Goal: Task Accomplishment & Management: Manage account settings

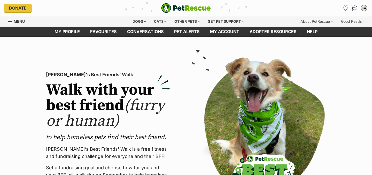
click at [347, 10] on icon "Favourites" at bounding box center [345, 8] width 5 height 5
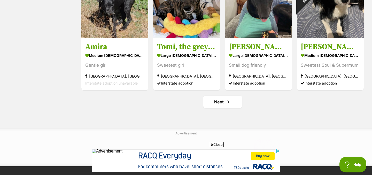
scroll to position [655, 0]
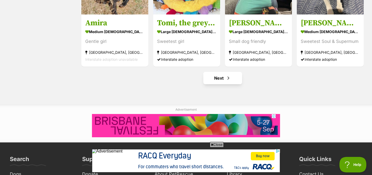
scroll to position [0, 0]
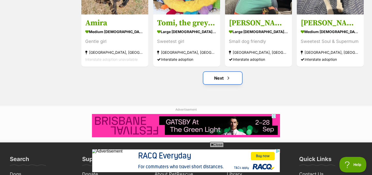
click at [222, 83] on link "Next" at bounding box center [223, 78] width 39 height 12
